Goal: Information Seeking & Learning: Learn about a topic

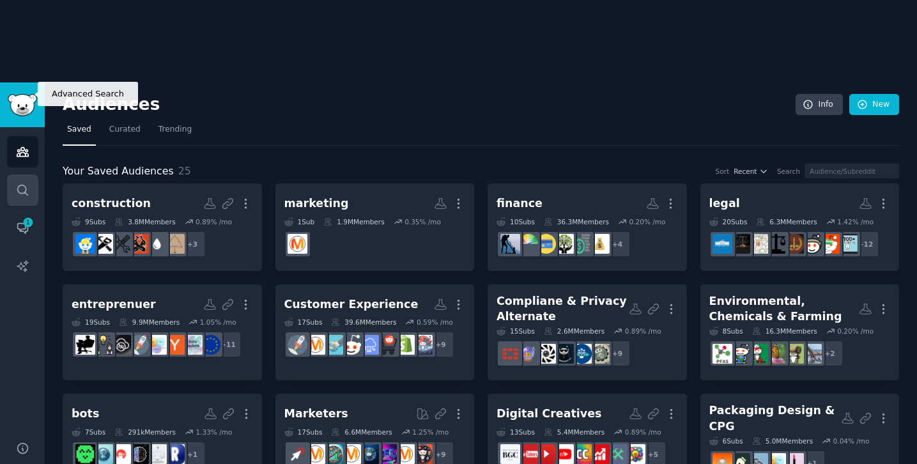
click at [29, 183] on icon "Sidebar" at bounding box center [22, 189] width 13 height 13
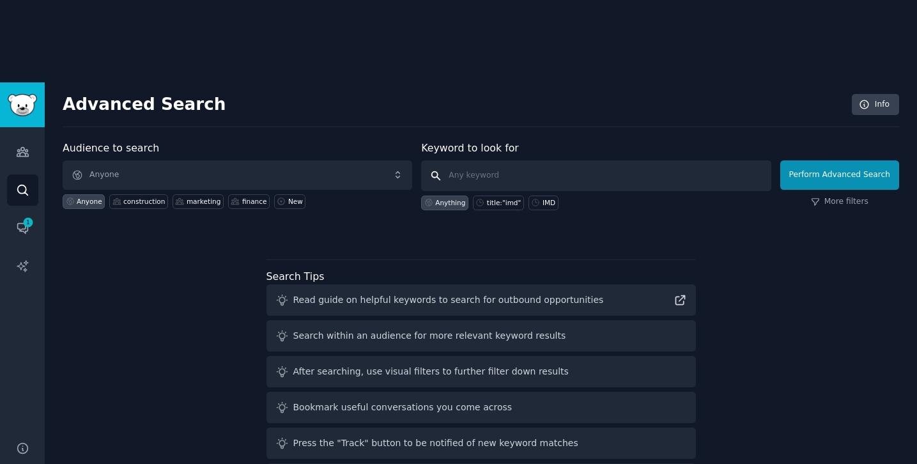
click at [469, 160] on input "text" at bounding box center [595, 175] width 349 height 31
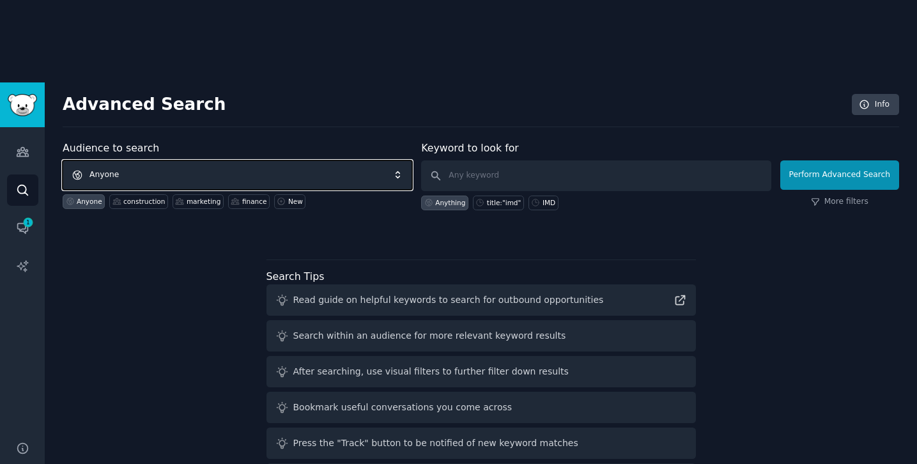
click at [304, 160] on span "Anyone" at bounding box center [237, 174] width 349 height 29
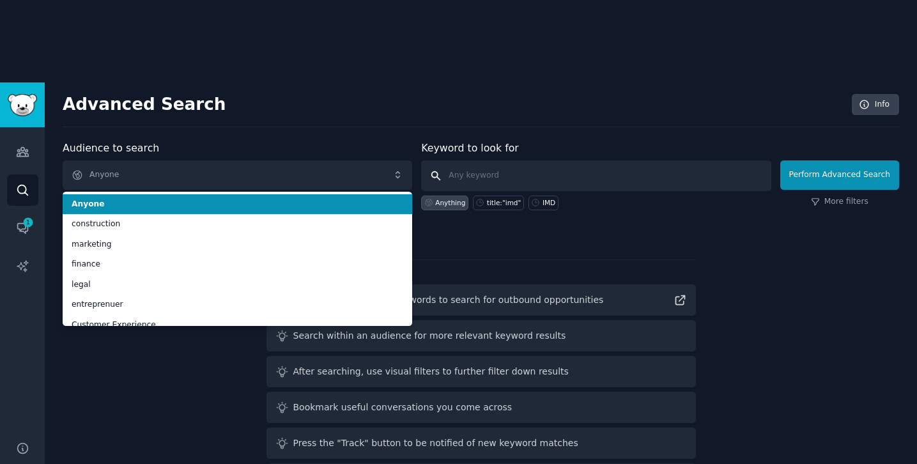
click at [471, 160] on input "text" at bounding box center [595, 175] width 349 height 31
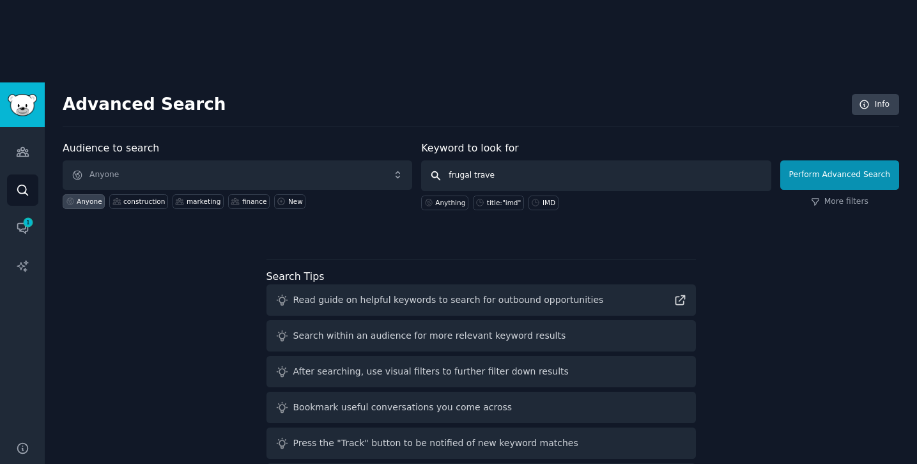
type input "frugal travel"
click button "Perform Advanced Search" at bounding box center [839, 174] width 119 height 29
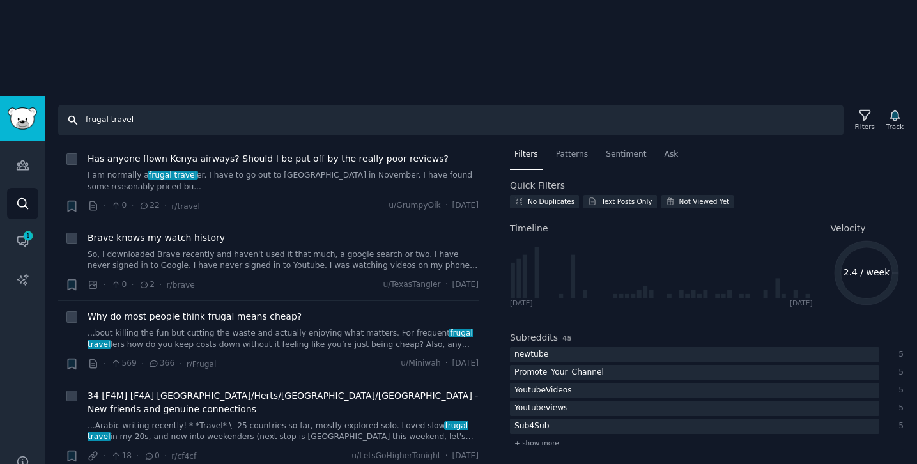
click at [443, 105] on input "frugal travel" at bounding box center [450, 120] width 785 height 31
type input "scary"
